Goal: Task Accomplishment & Management: Complete application form

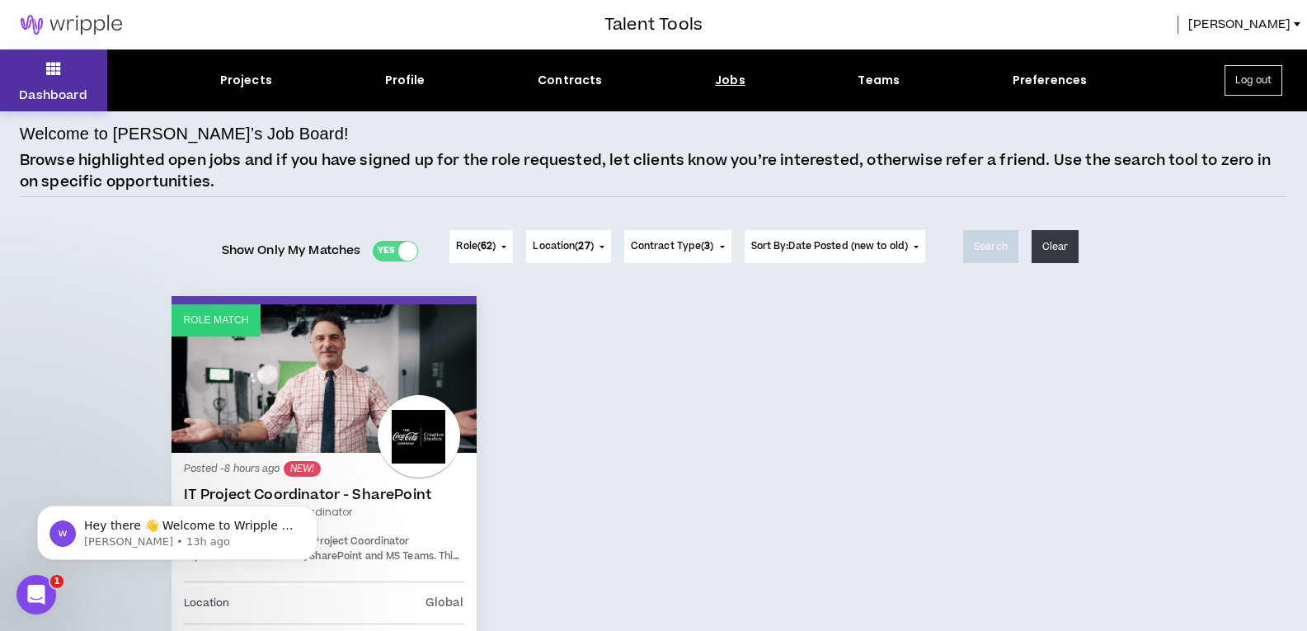
click at [73, 86] on button "Dashboard" at bounding box center [53, 80] width 107 height 62
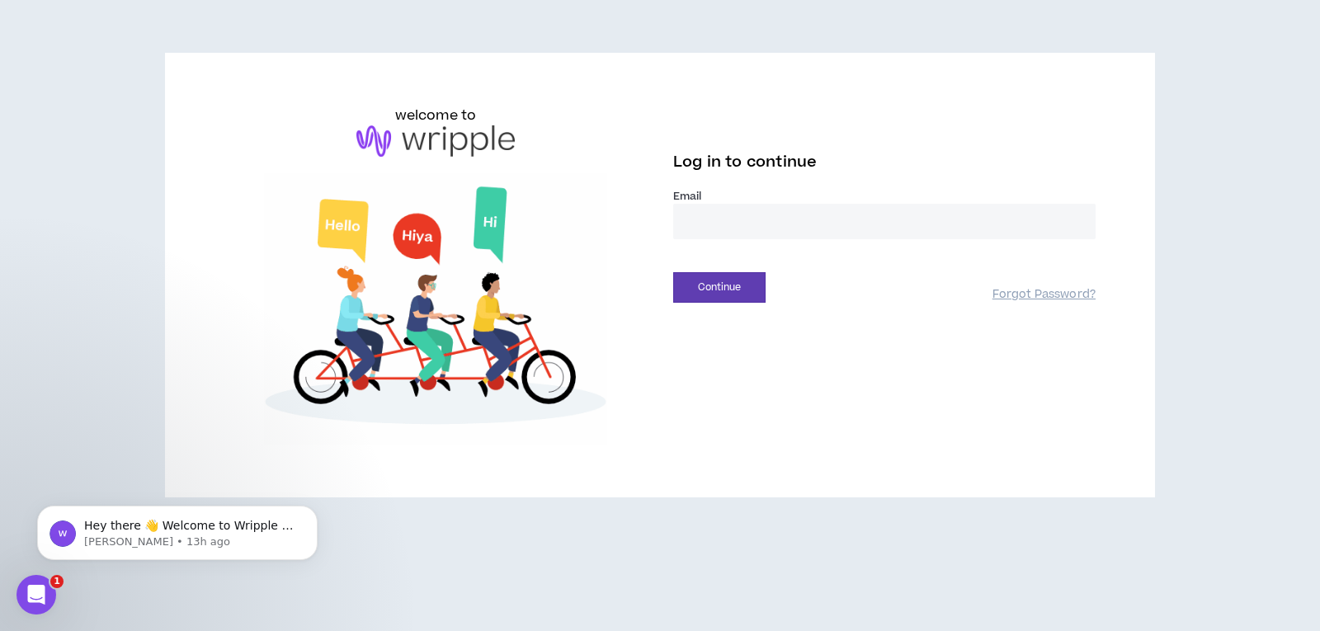
click at [702, 220] on input "email" at bounding box center [884, 221] width 422 height 35
type input "**********"
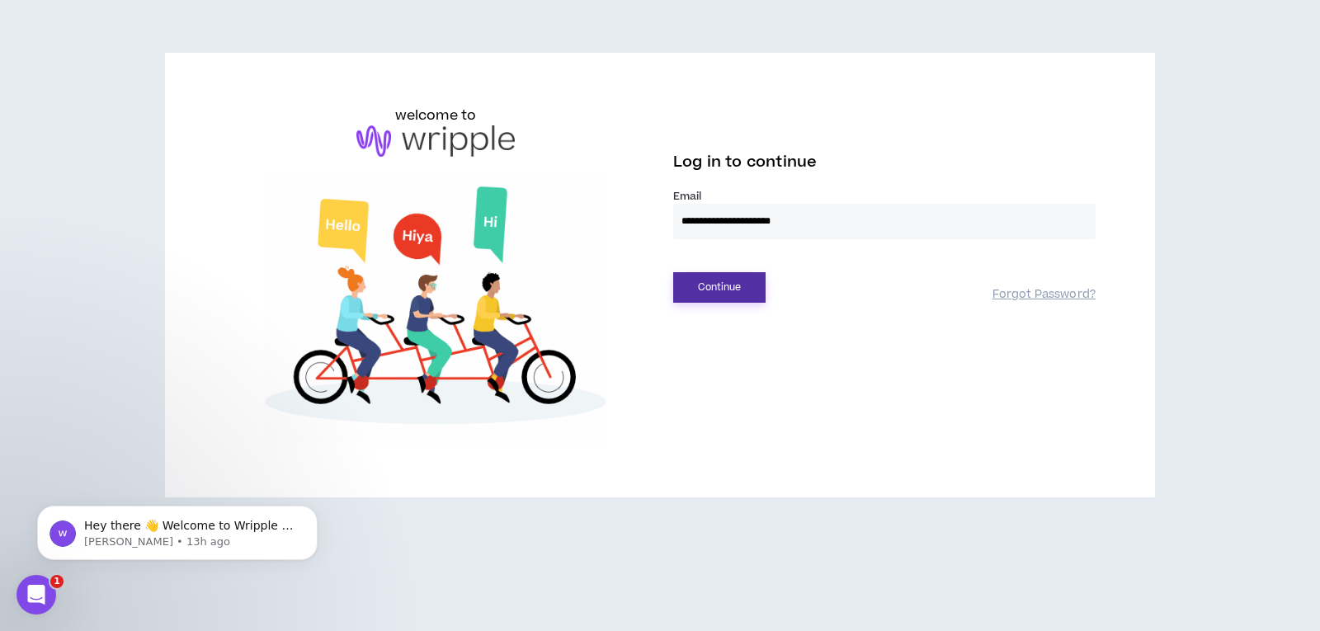
click at [739, 275] on button "Continue" at bounding box center [719, 287] width 92 height 31
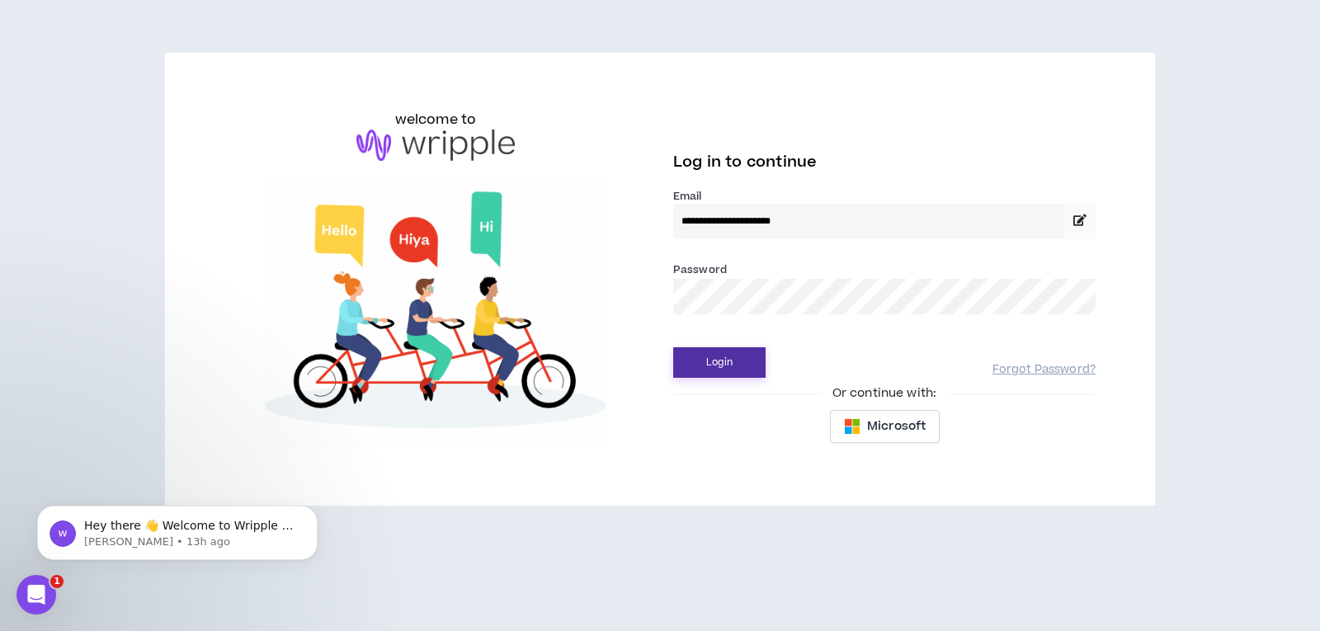
click at [715, 365] on button "Login" at bounding box center [719, 362] width 92 height 31
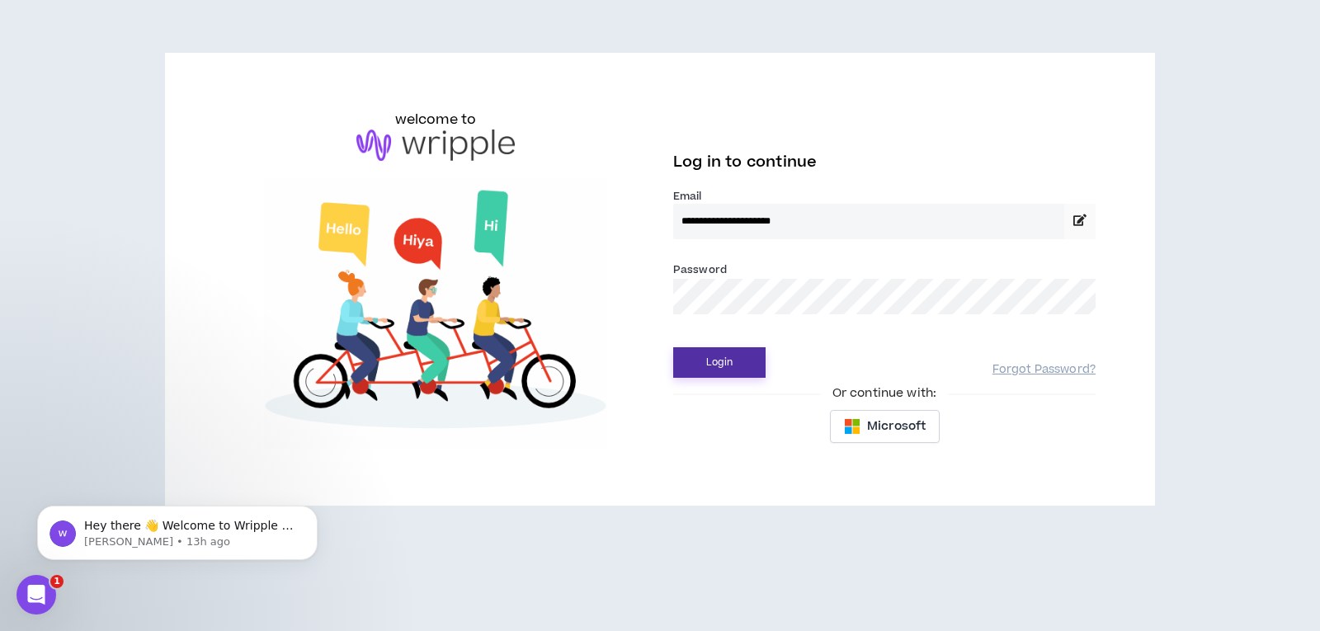
click at [703, 355] on button "Login" at bounding box center [719, 362] width 92 height 31
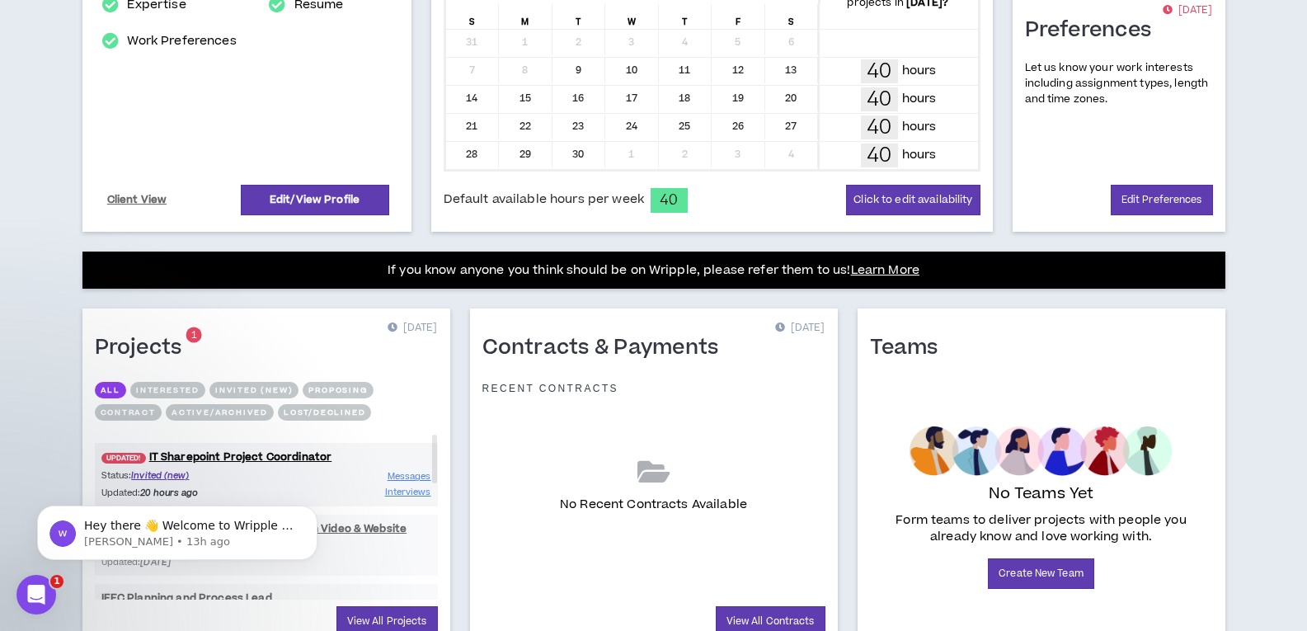
scroll to position [482, 0]
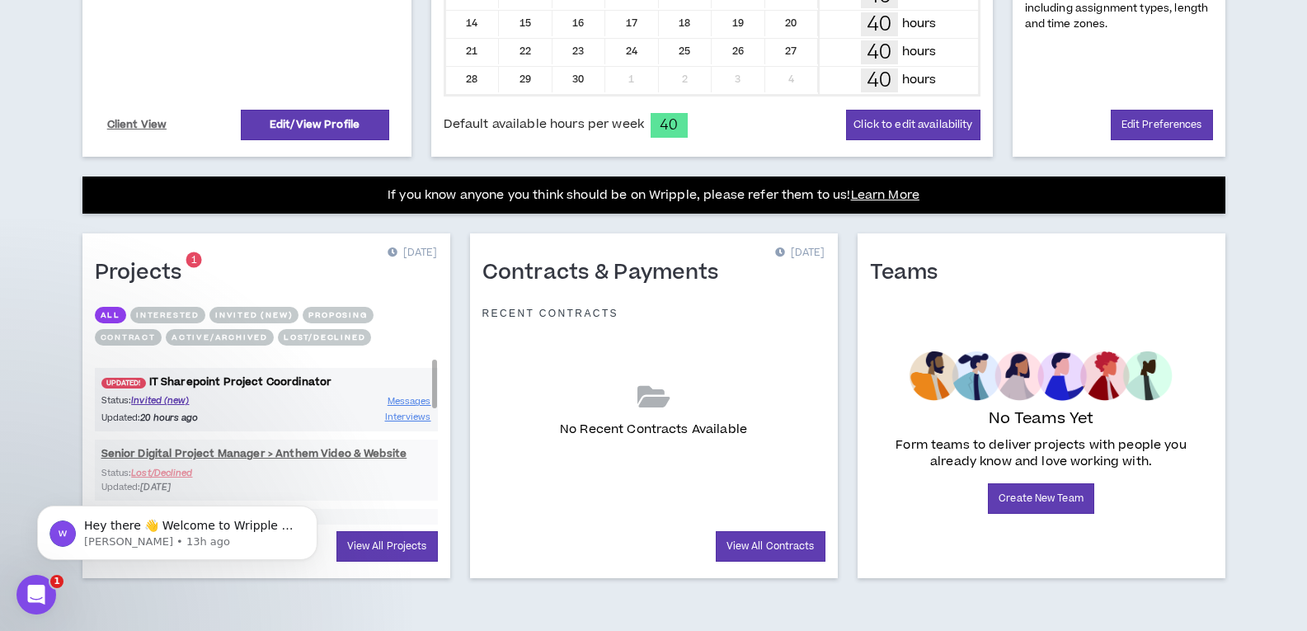
click at [157, 378] on link "UPDATED! IT Sharepoint Project Coordinator" at bounding box center [266, 382] width 343 height 16
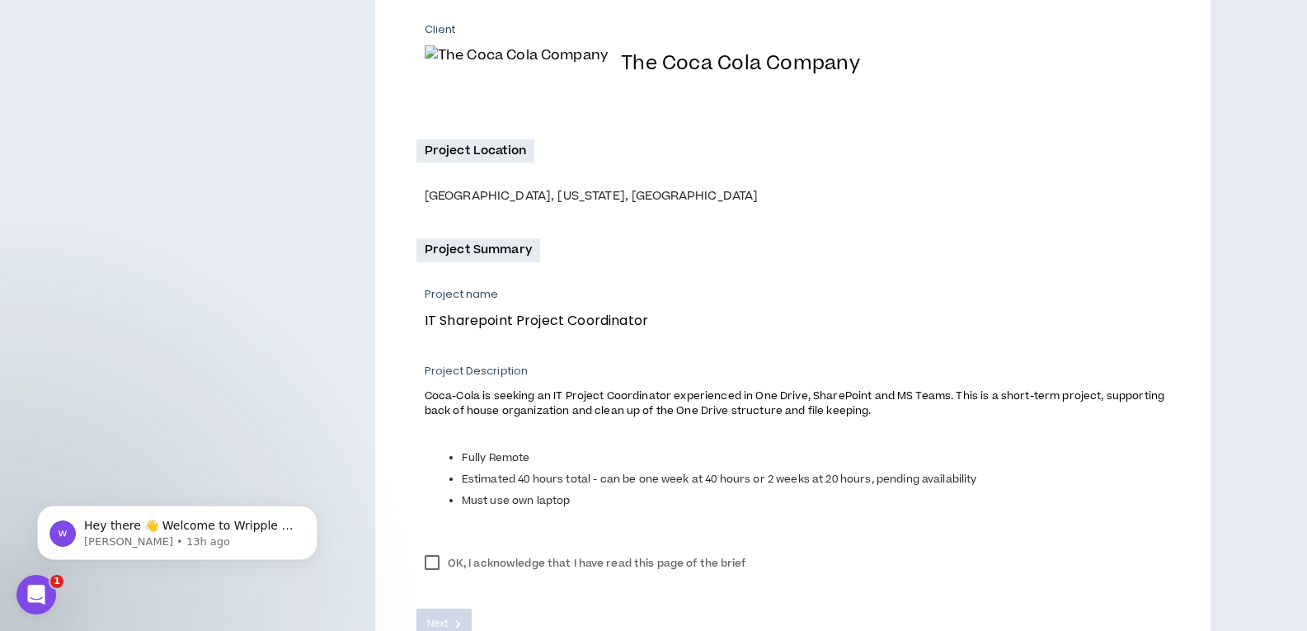
scroll to position [470, 0]
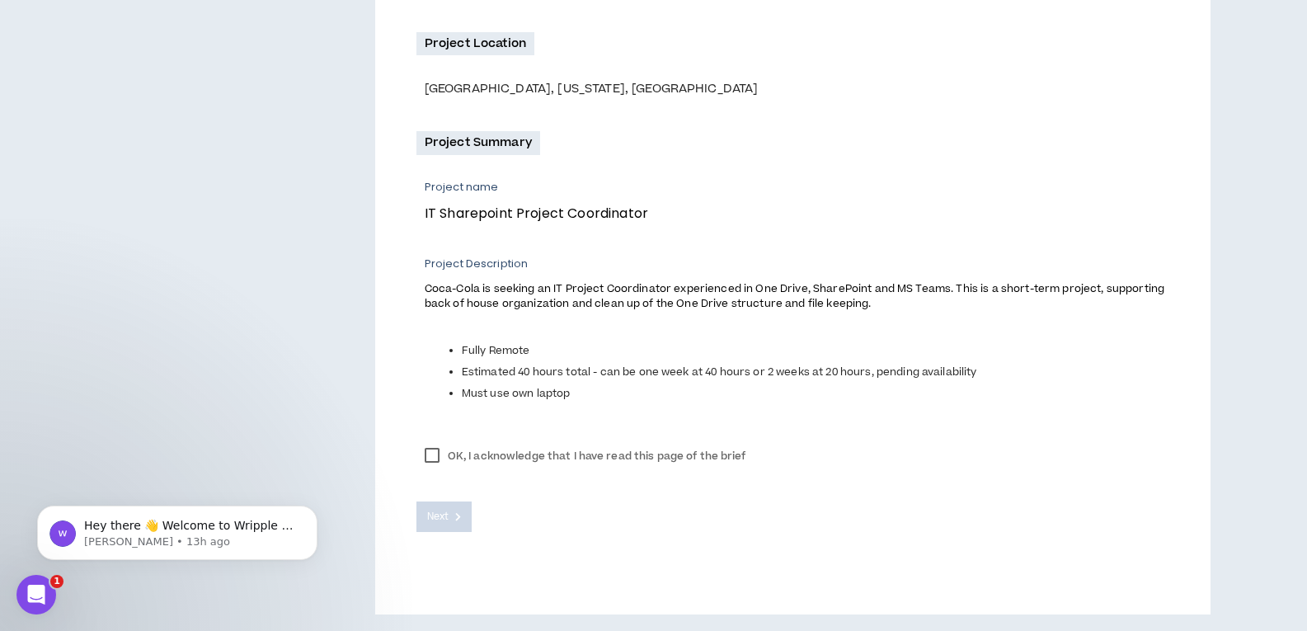
click at [426, 456] on label "OK, I acknowledge that I have read this page of the brief" at bounding box center [586, 456] width 338 height 25
click at [444, 519] on span "Next" at bounding box center [437, 517] width 21 height 16
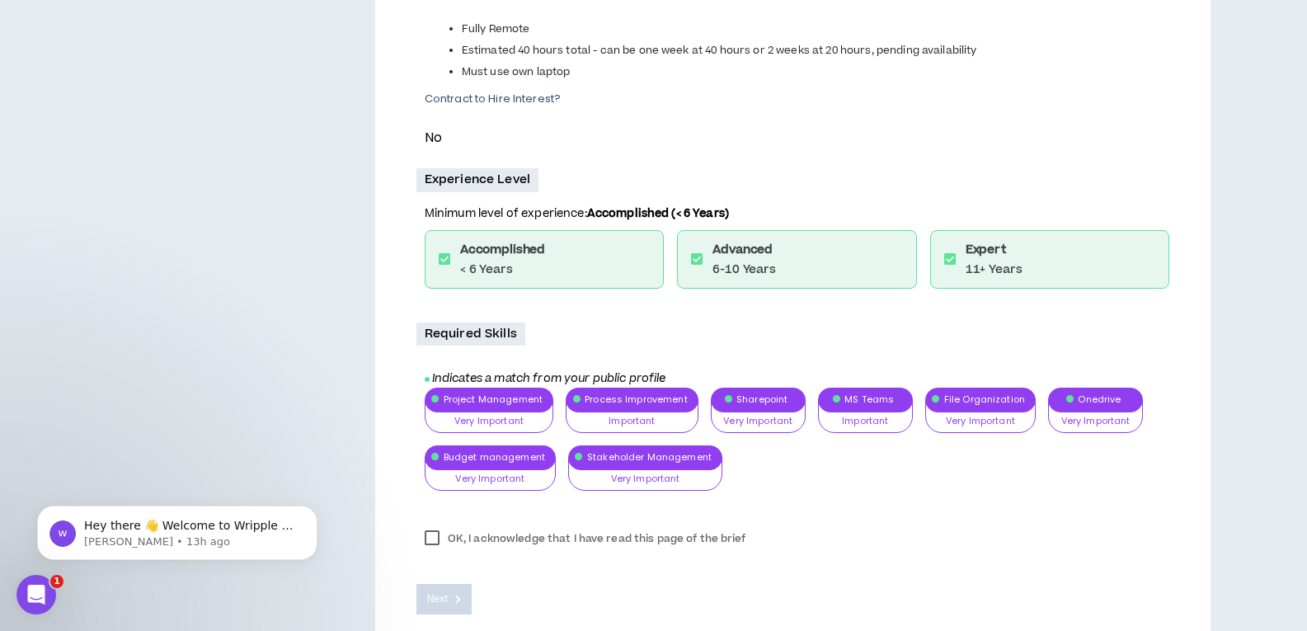
scroll to position [603, 0]
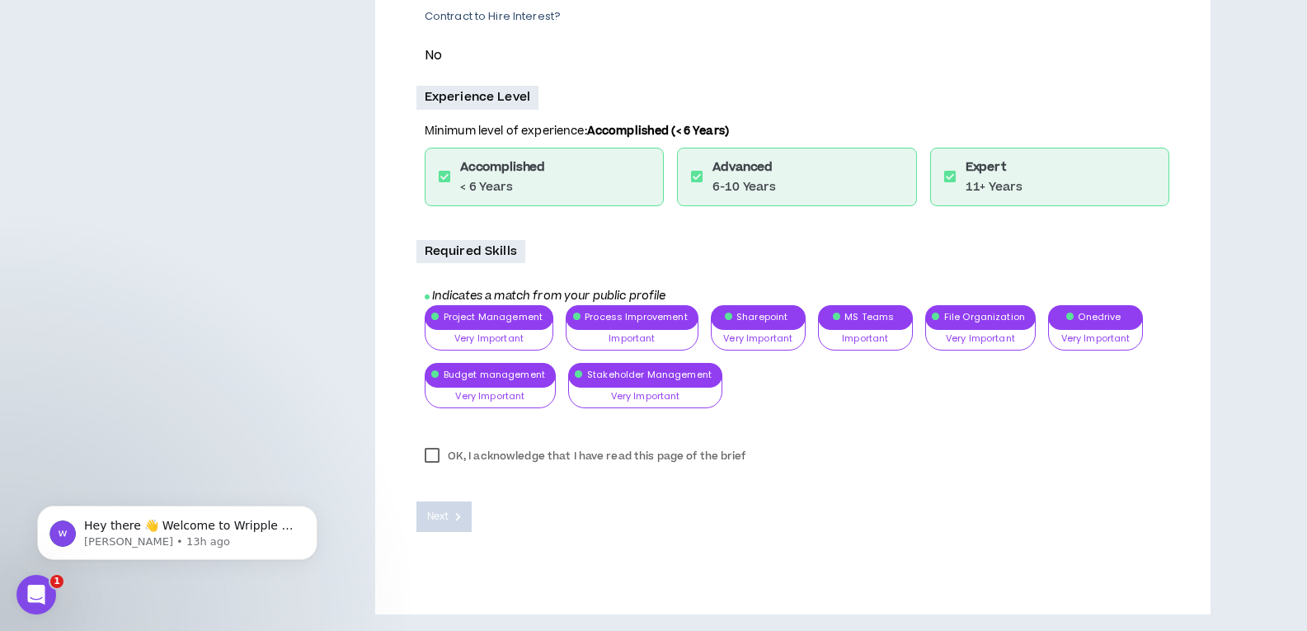
click at [433, 450] on label "OK, I acknowledge that I have read this page of the brief" at bounding box center [586, 456] width 338 height 25
click at [442, 517] on span "Next" at bounding box center [437, 517] width 21 height 16
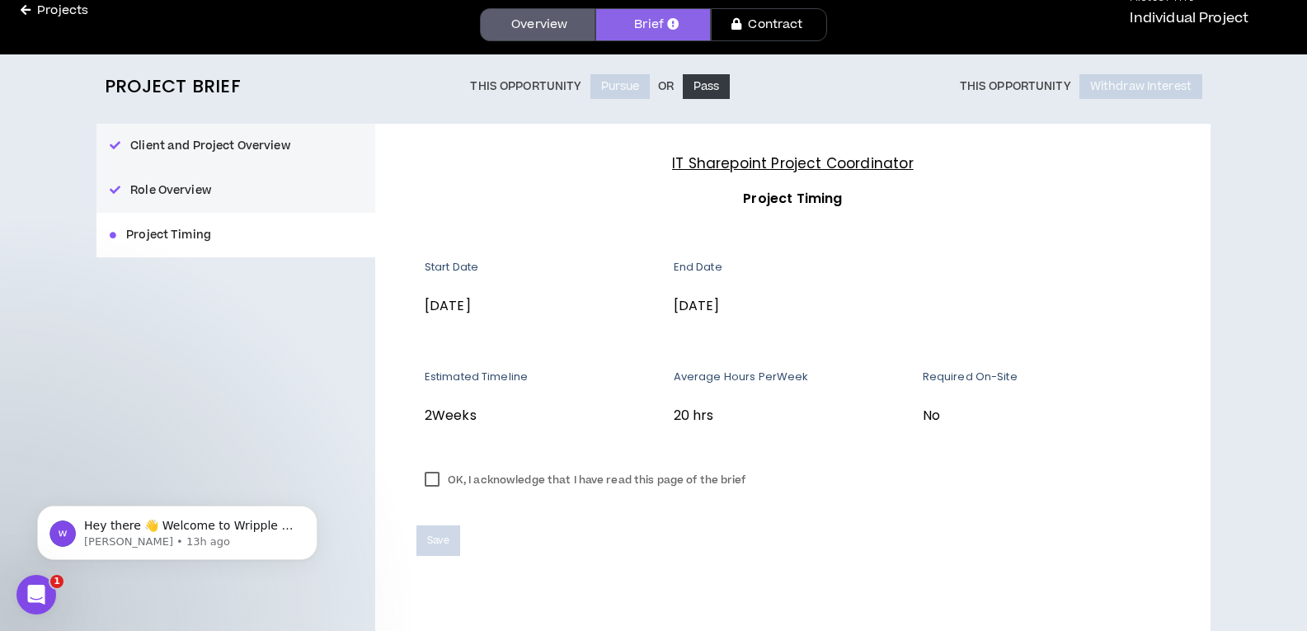
scroll to position [106, 0]
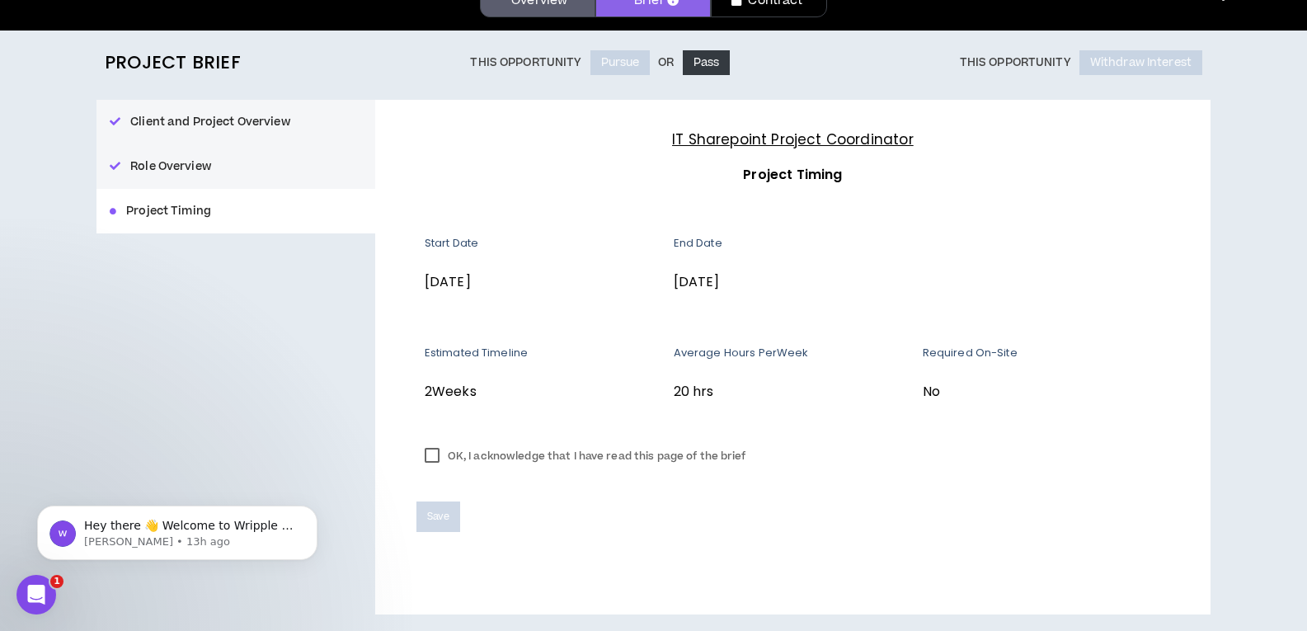
click at [435, 459] on label "OK, I acknowledge that I have read this page of the brief" at bounding box center [586, 456] width 338 height 25
click at [431, 509] on span "Save" at bounding box center [438, 517] width 22 height 16
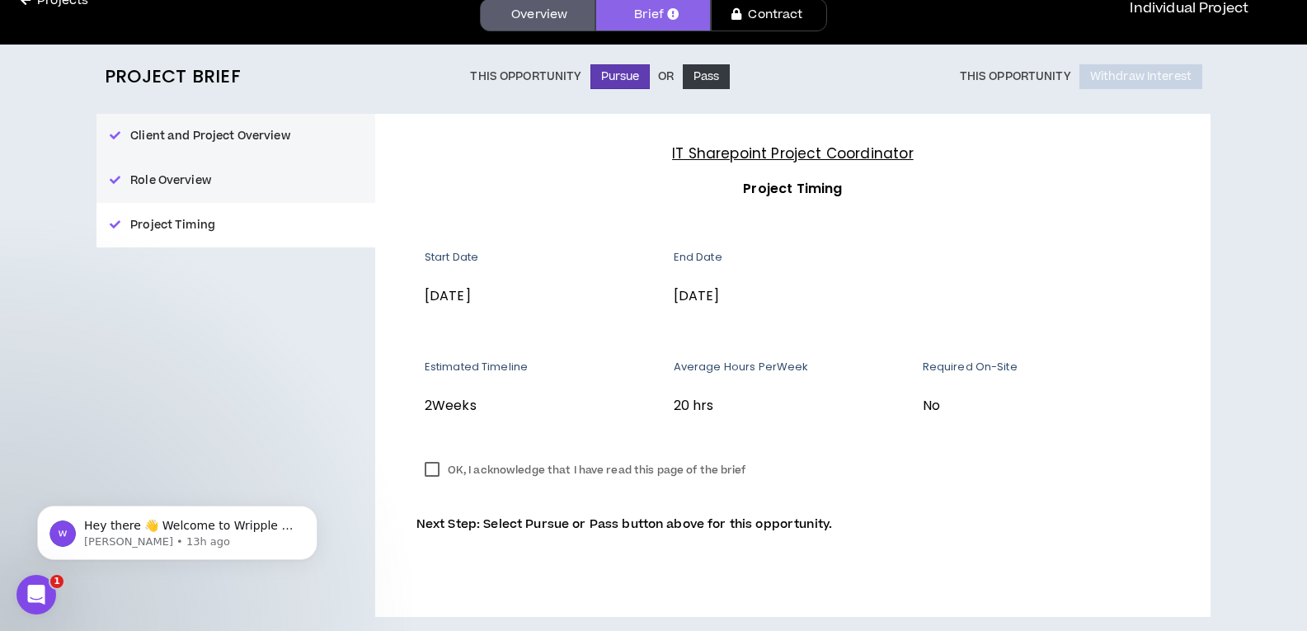
scroll to position [95, 0]
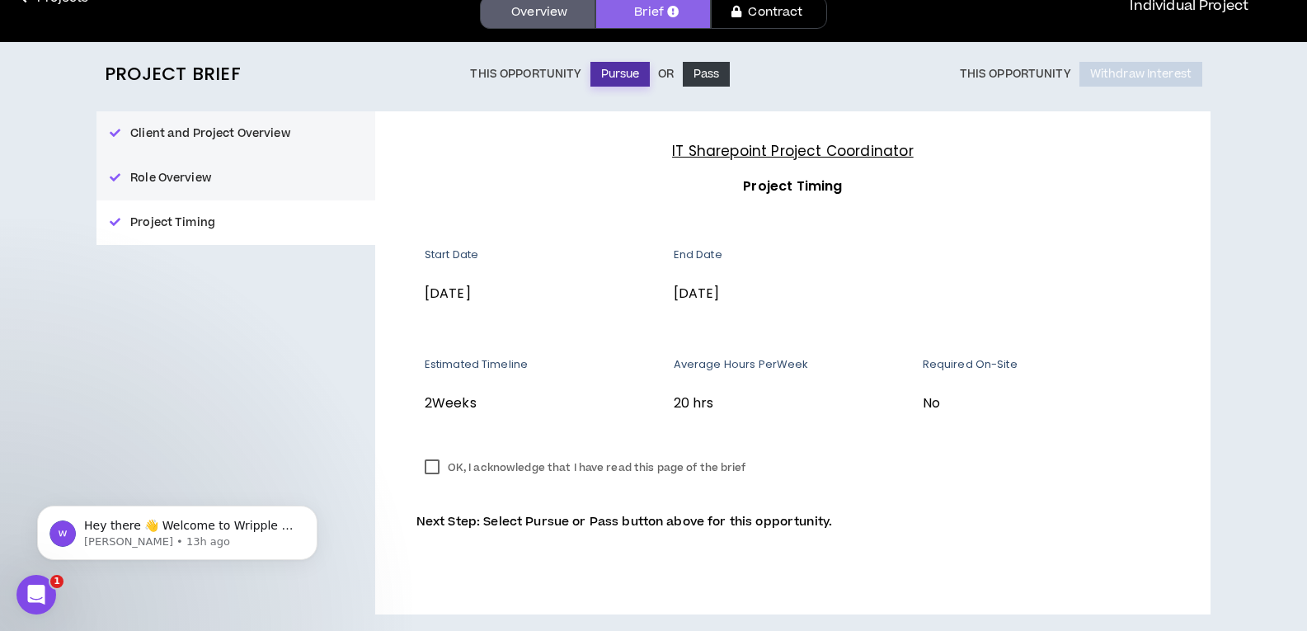
click at [632, 77] on button "Pursue" at bounding box center [621, 74] width 60 height 25
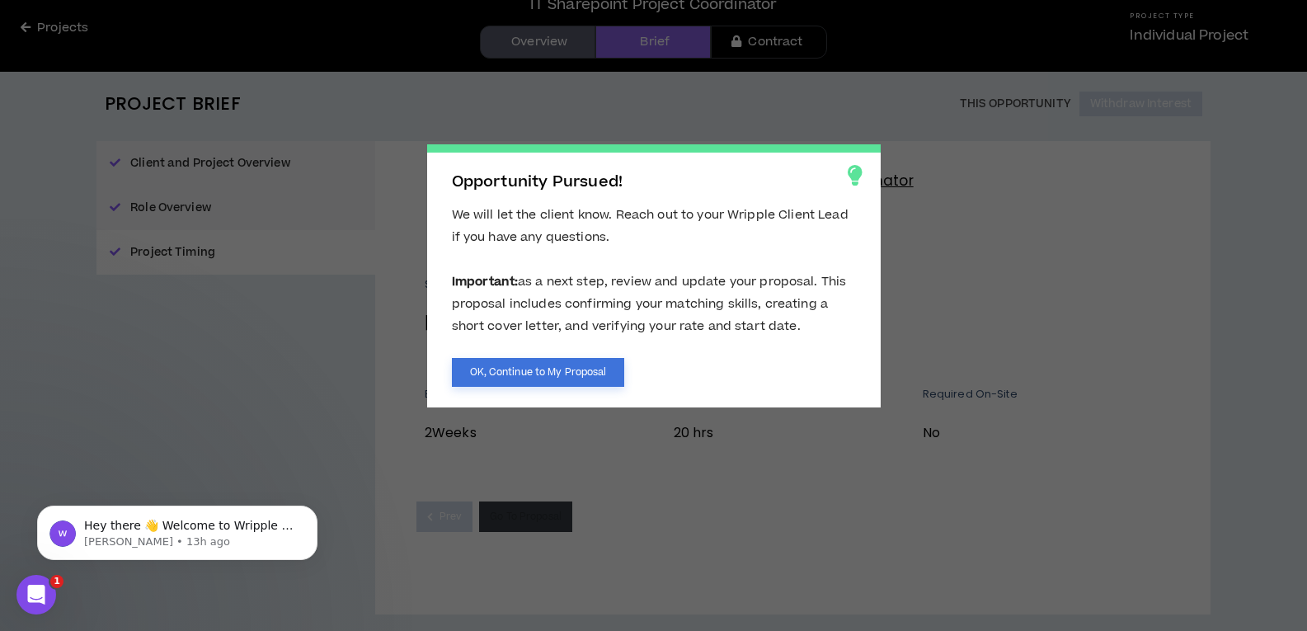
click at [553, 372] on button "OK, Continue to My Proposal" at bounding box center [538, 372] width 173 height 29
